Goal: Task Accomplishment & Management: Manage account settings

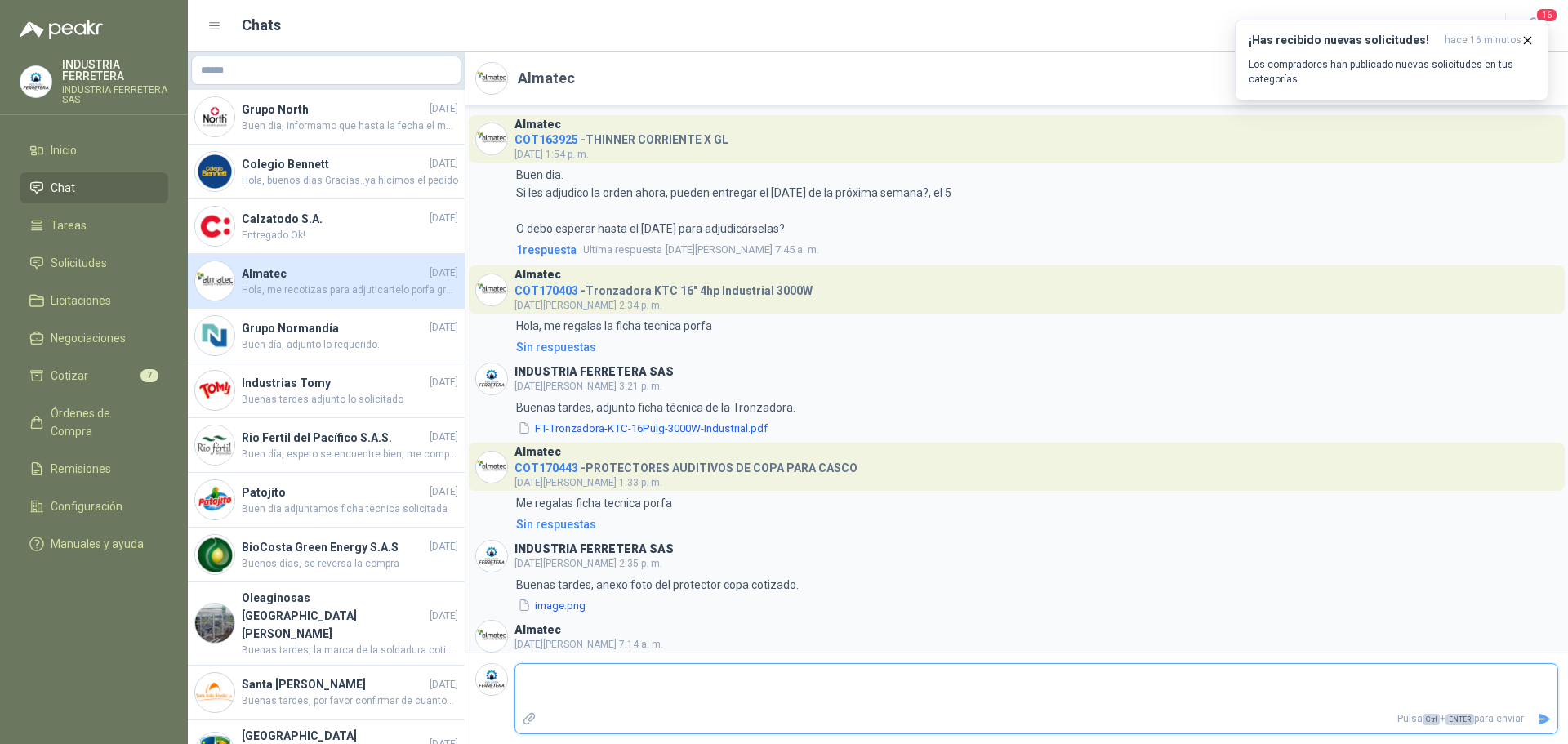
scroll to position [226, 0]
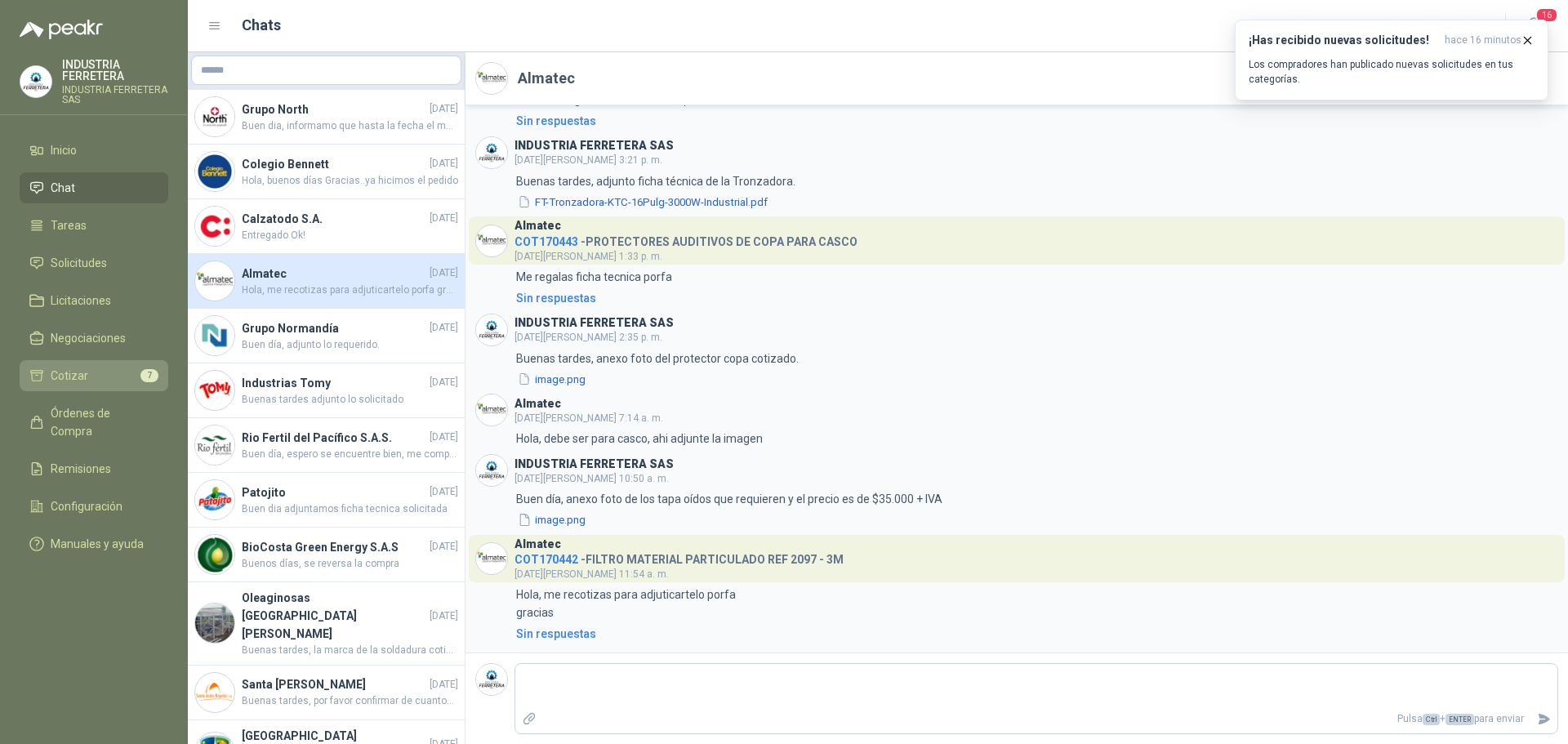
click at [112, 374] on li "Cotizar 7" at bounding box center [94, 375] width 129 height 18
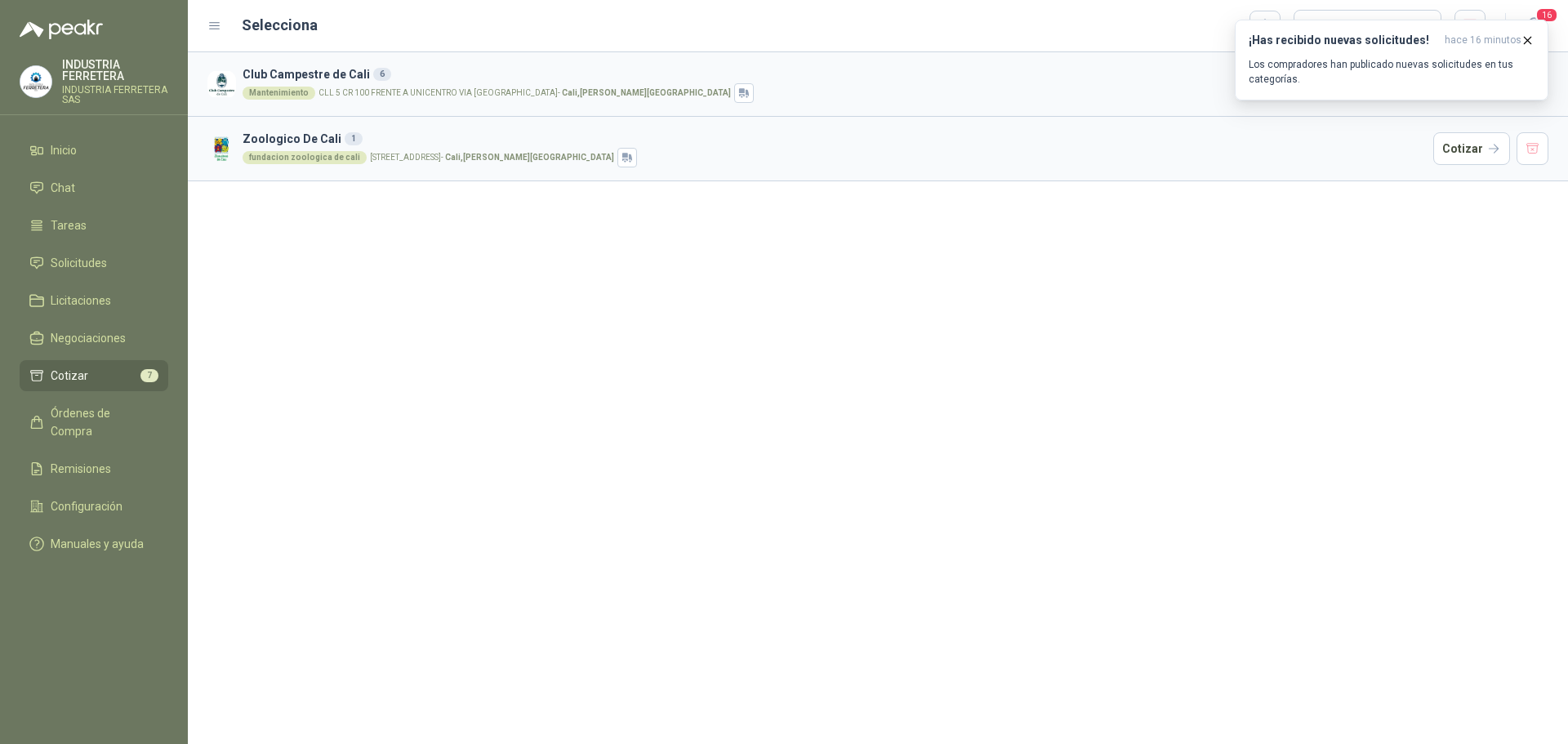
click at [64, 284] on ul "Inicio Chat Tareas Solicitudes Licitaciones Negociaciones Cotizar 7 Órdenes de …" at bounding box center [94, 350] width 188 height 431
click at [68, 268] on span "Solicitudes" at bounding box center [78, 263] width 56 height 18
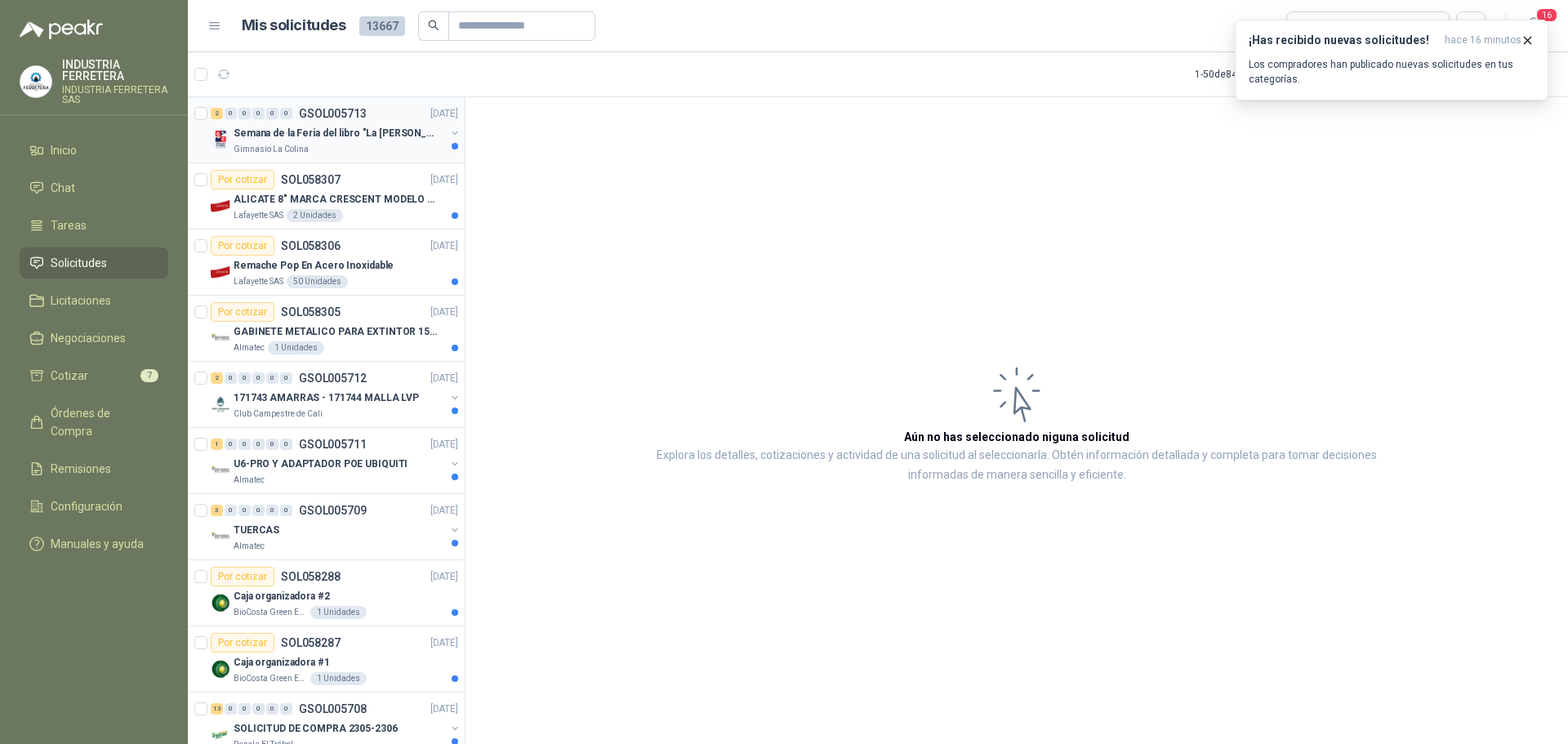
click at [348, 143] on div "Gimnasio La Colina" at bounding box center [339, 149] width 211 height 13
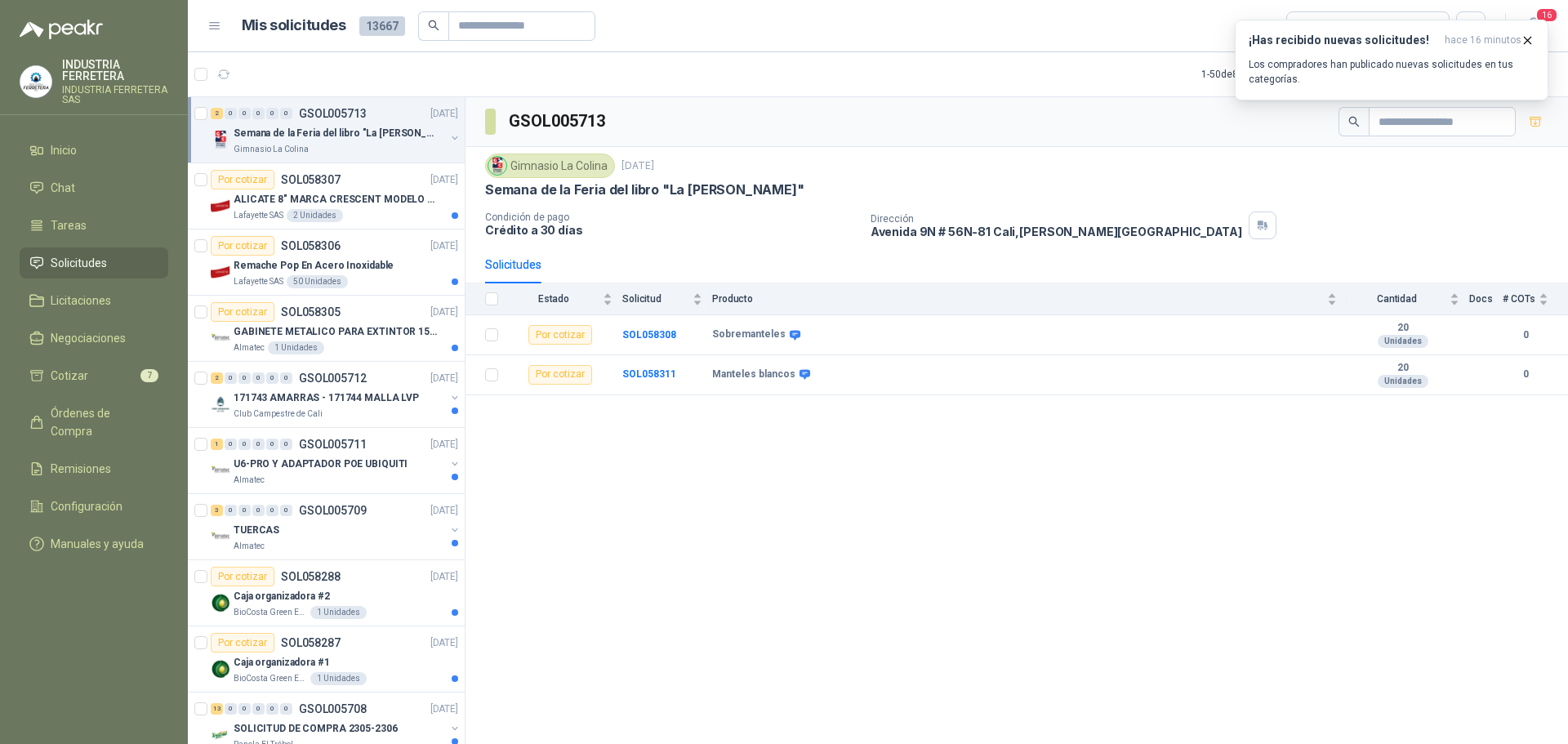
click at [348, 162] on div "2 0 0 0 0 0 GSOL005713 [DATE] Semana de la Feria del libro "La [PERSON_NAME]" G…" at bounding box center [327, 130] width 277 height 66
click at [354, 192] on p "ALICATE 8" MARCA CRESCENT MODELO 38008tv" at bounding box center [335, 200] width 203 height 16
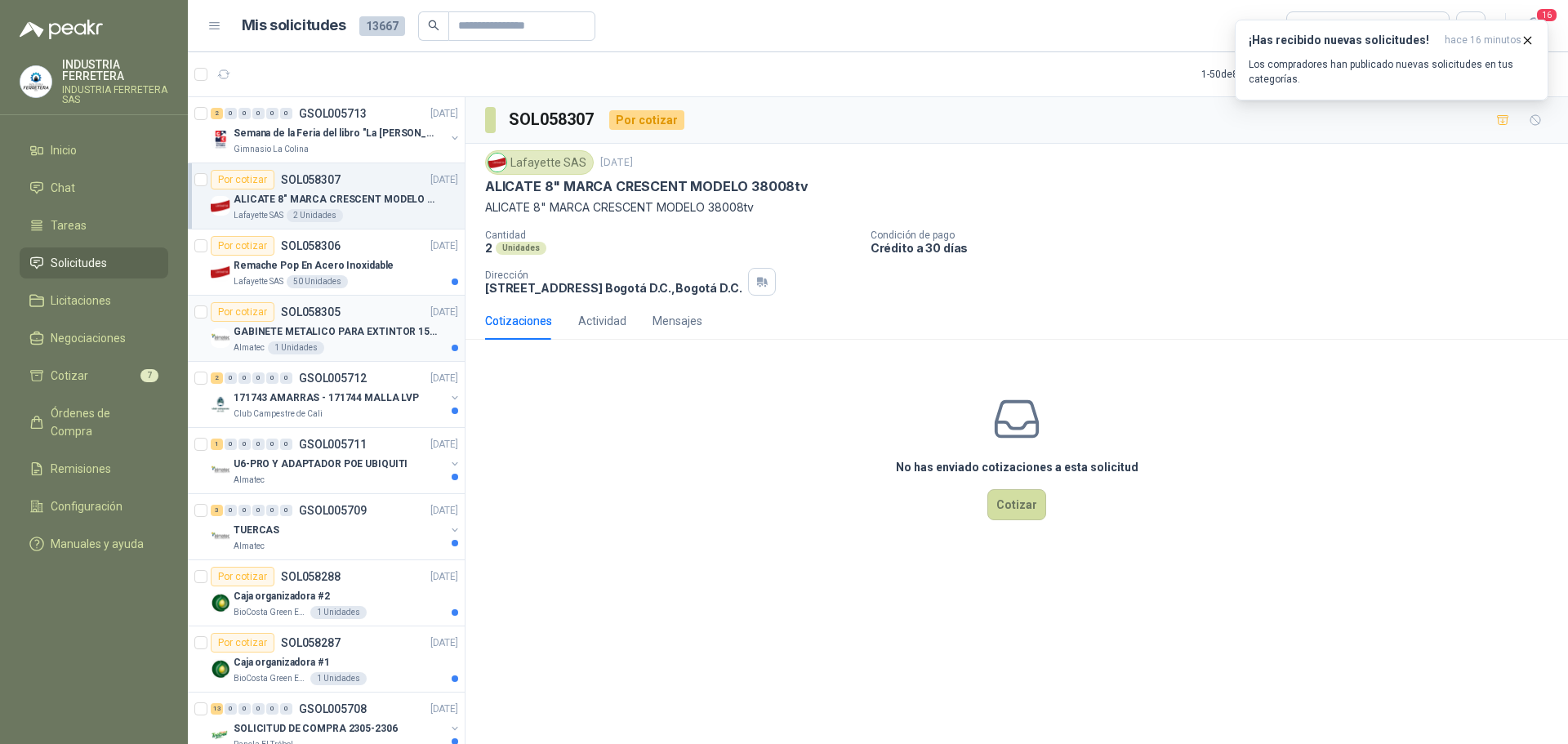
click at [394, 342] on div "Almatec 1 Unidades" at bounding box center [346, 348] width 224 height 13
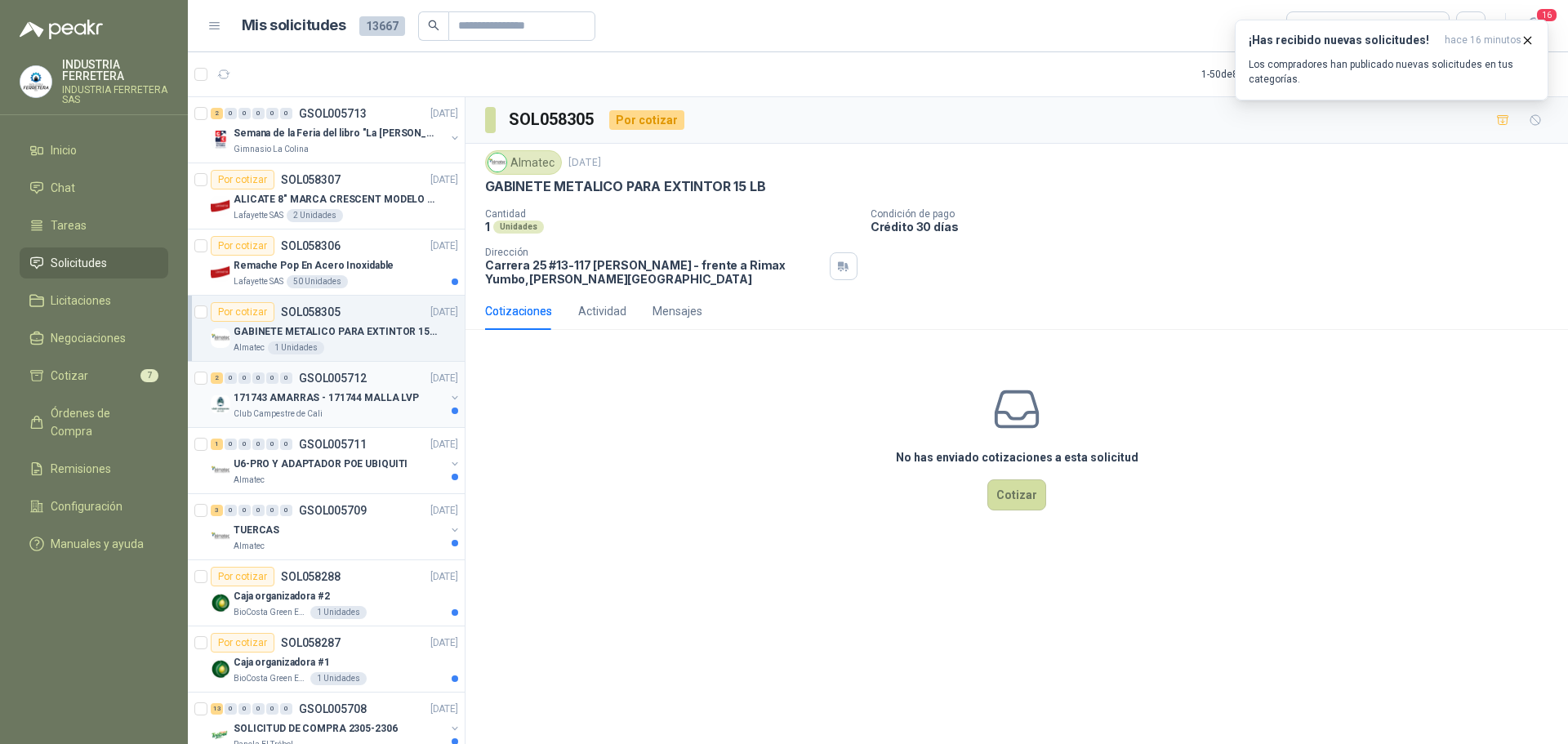
click at [384, 406] on div "171743 AMARRAS - 171744 MALLA LVP" at bounding box center [339, 398] width 211 height 20
